Goal: Book appointment/travel/reservation

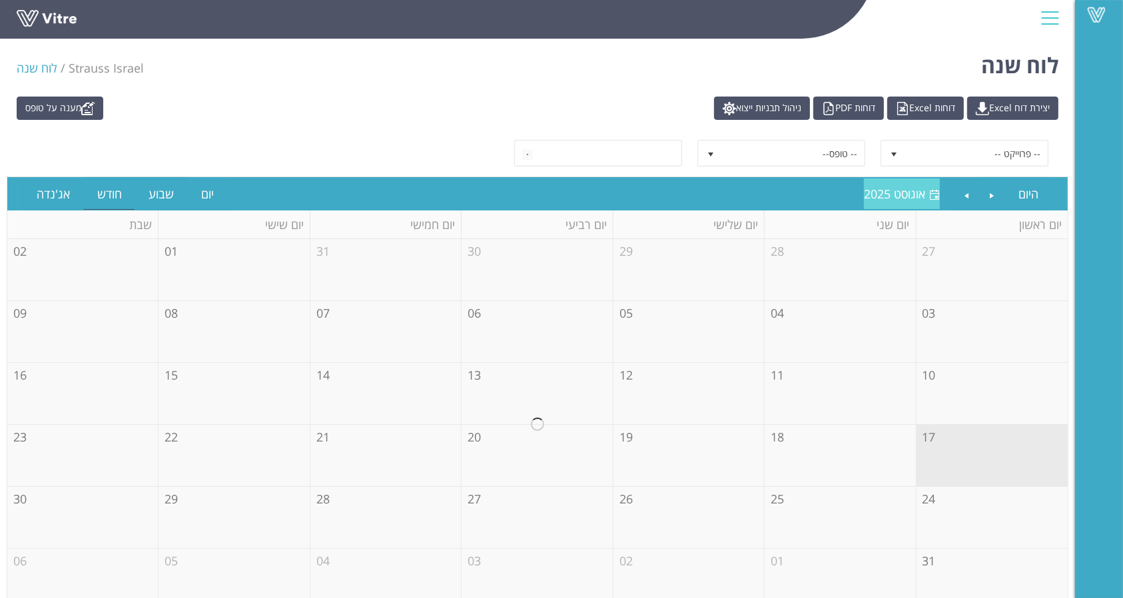
click at [894, 192] on span "אוגוסט 2025" at bounding box center [894, 194] width 61 height 16
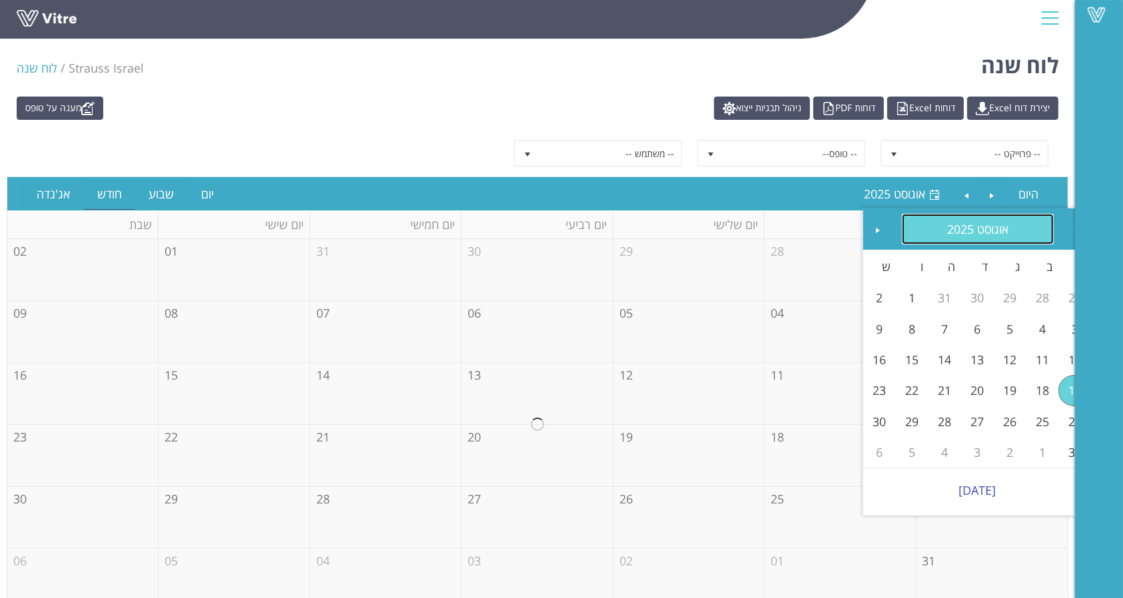
click at [978, 236] on link "אוגוסט 2025" at bounding box center [978, 229] width 153 height 31
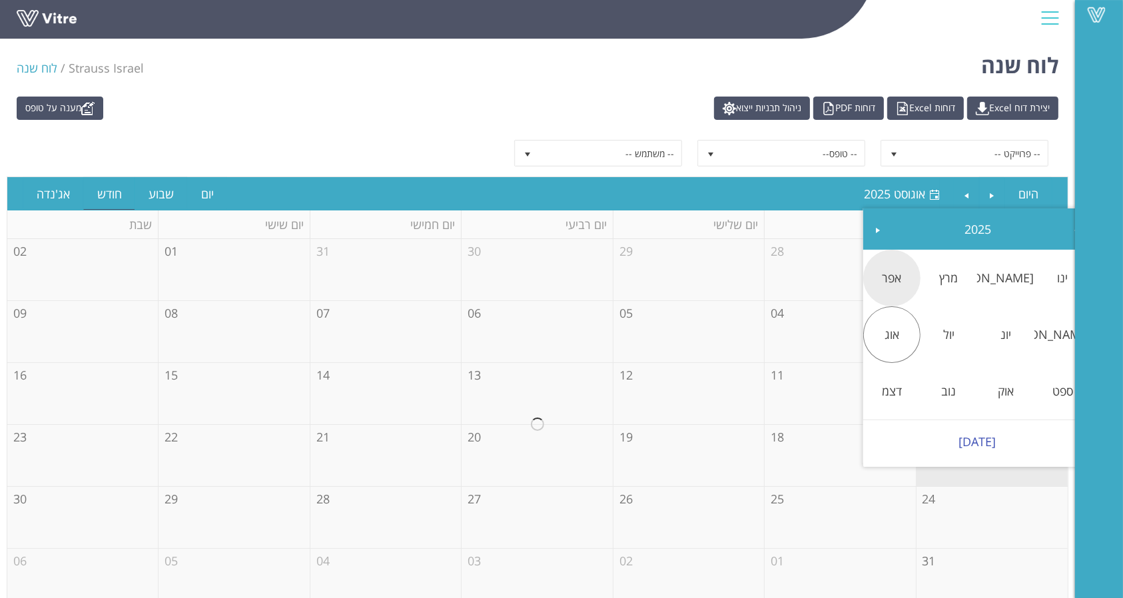
click at [898, 284] on link "אפר" at bounding box center [891, 277] width 57 height 31
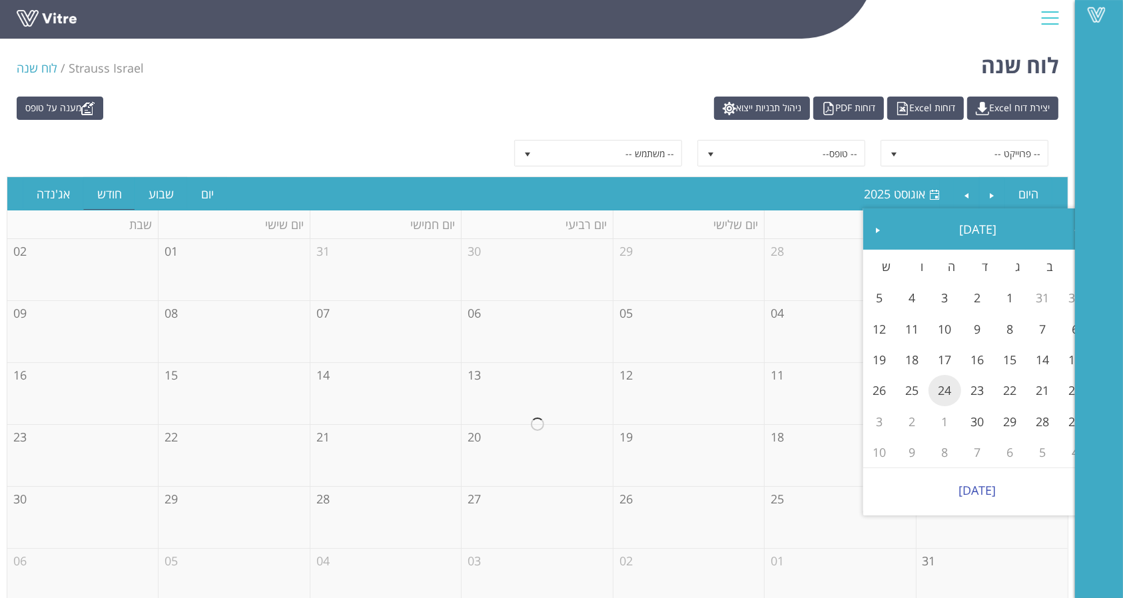
click at [948, 393] on link "24" at bounding box center [945, 390] width 33 height 31
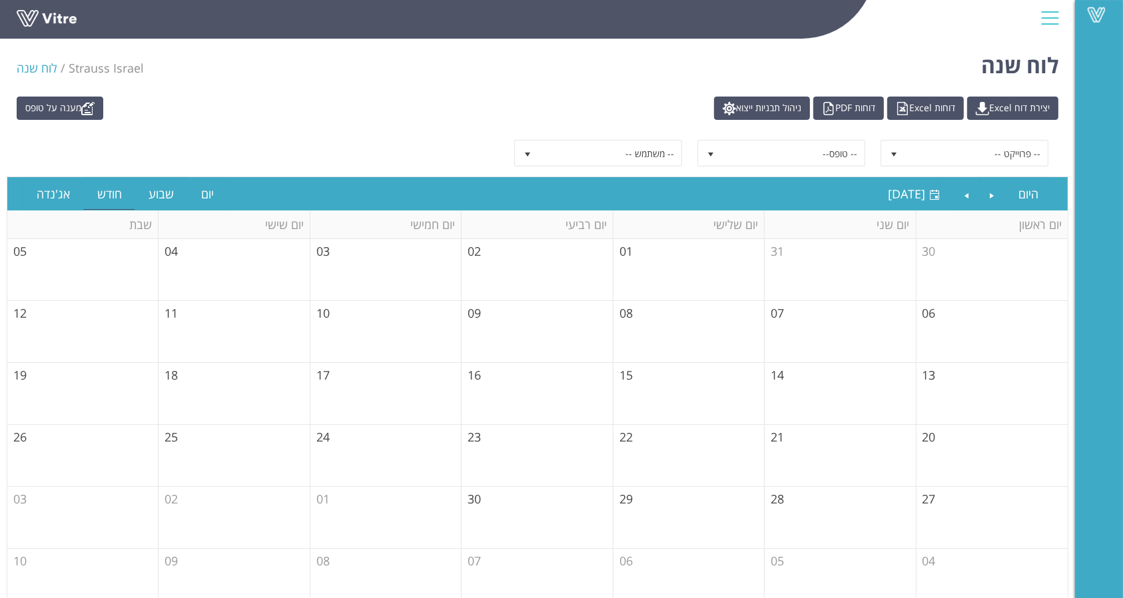
scroll to position [17, 0]
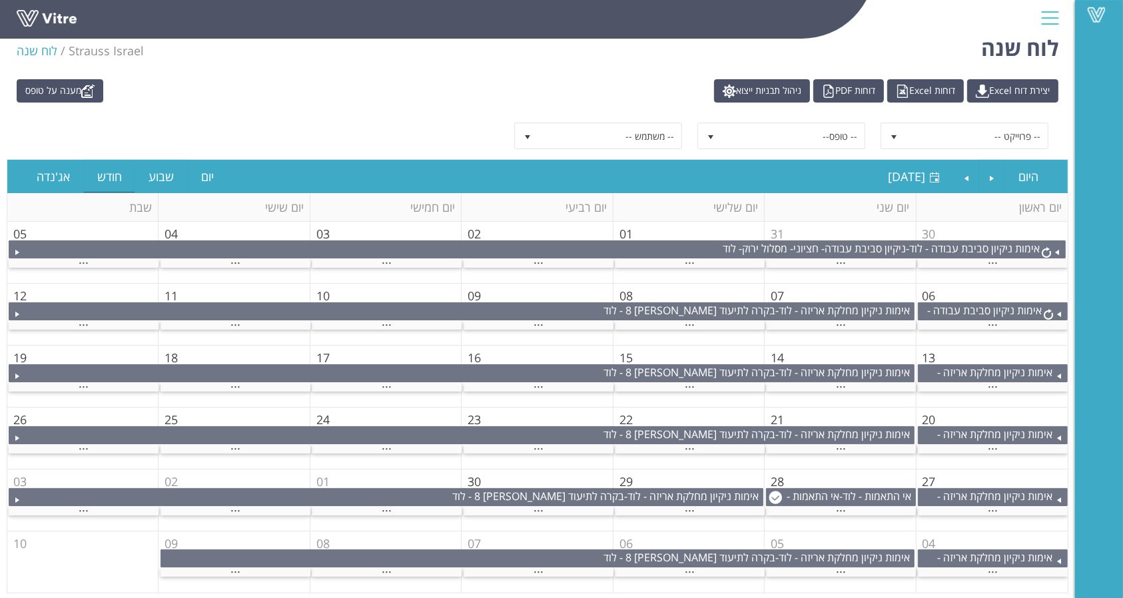
click at [326, 418] on span "24" at bounding box center [322, 420] width 13 height 16
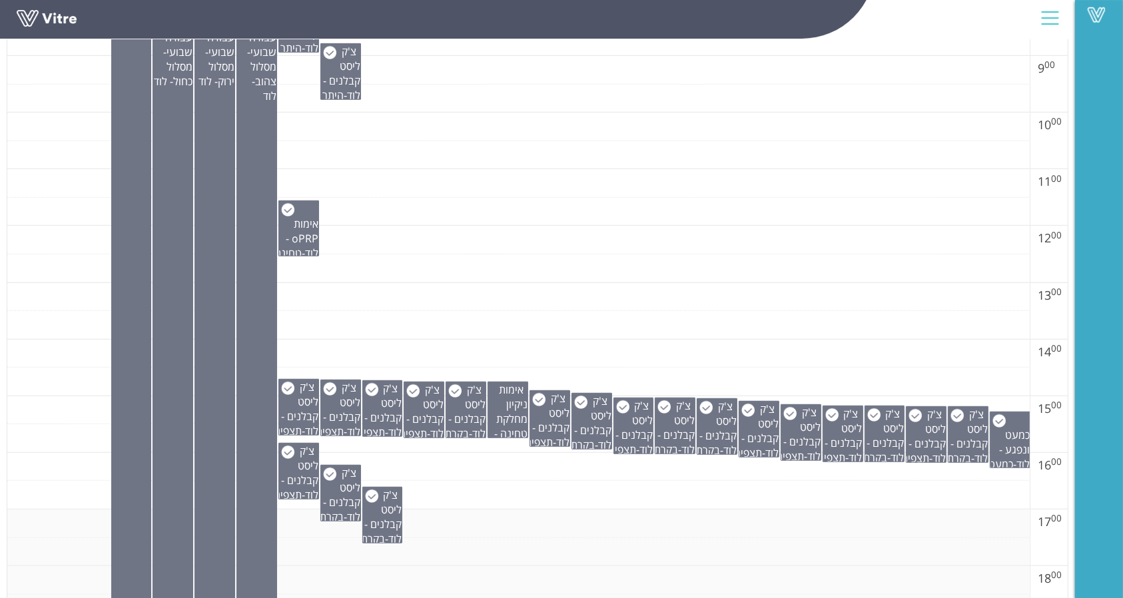
scroll to position [994, 0]
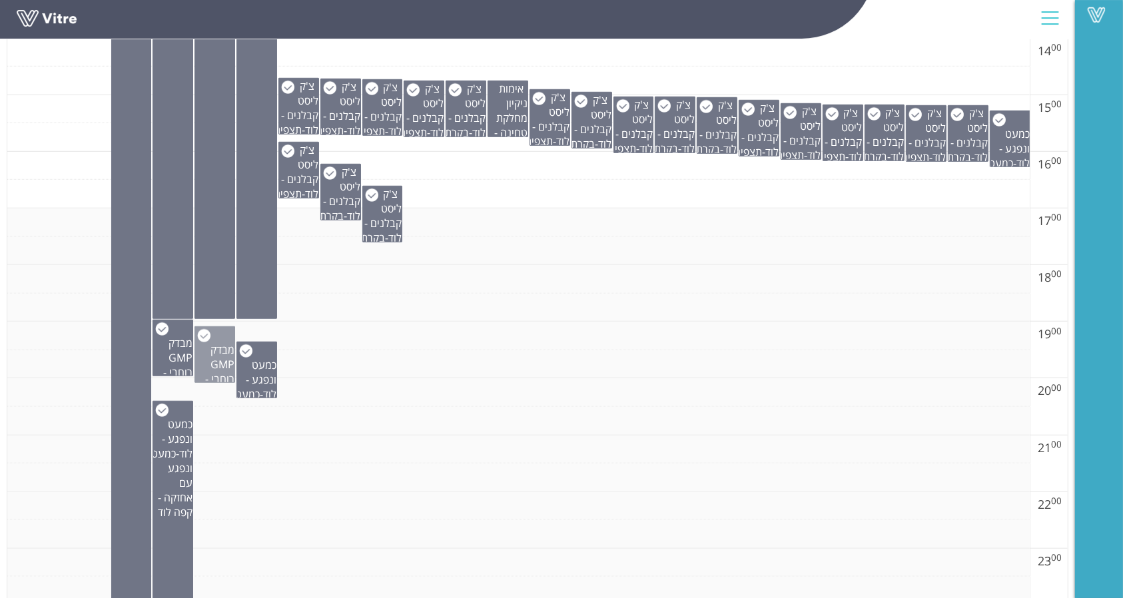
click at [220, 359] on span "מבדק GMP רוחבי - לוד" at bounding box center [219, 371] width 29 height 59
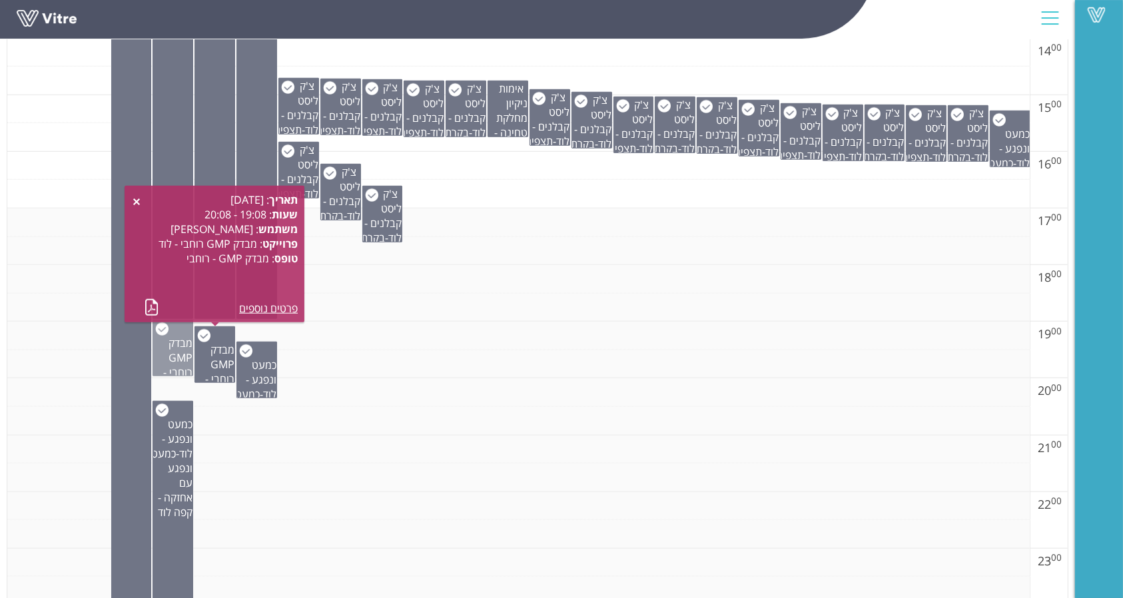
click at [183, 344] on span "מבדק GMP רוחבי - לוד" at bounding box center [177, 365] width 29 height 59
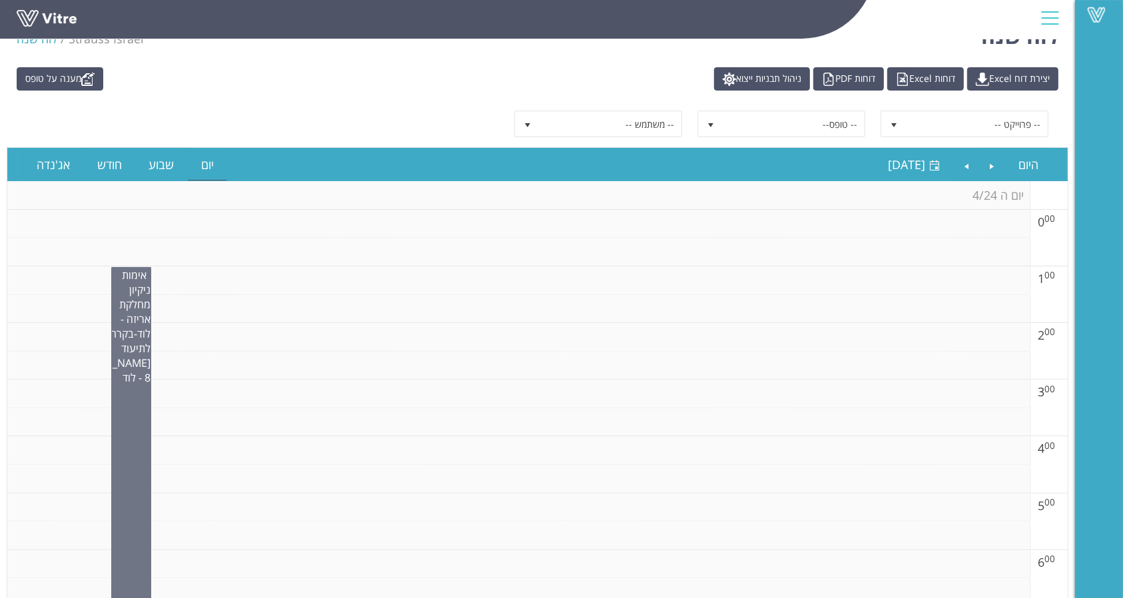
scroll to position [27, 0]
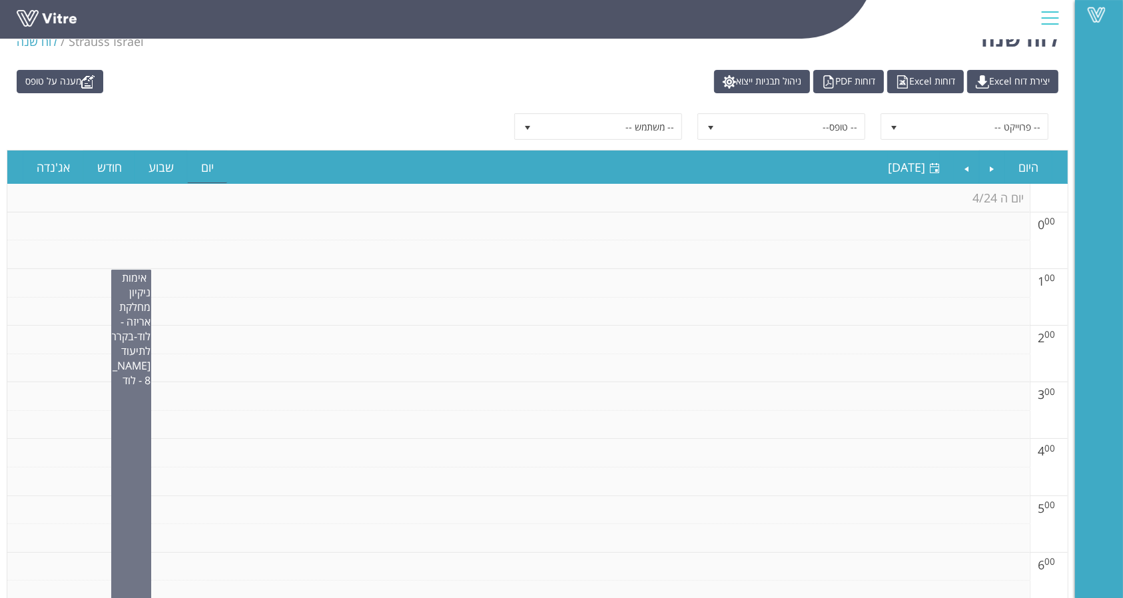
click at [1088, 32] on div "Vitre" at bounding box center [1099, 299] width 48 height 598
click at [1090, 13] on span at bounding box center [1096, 15] width 33 height 16
